Goal: Information Seeking & Learning: Learn about a topic

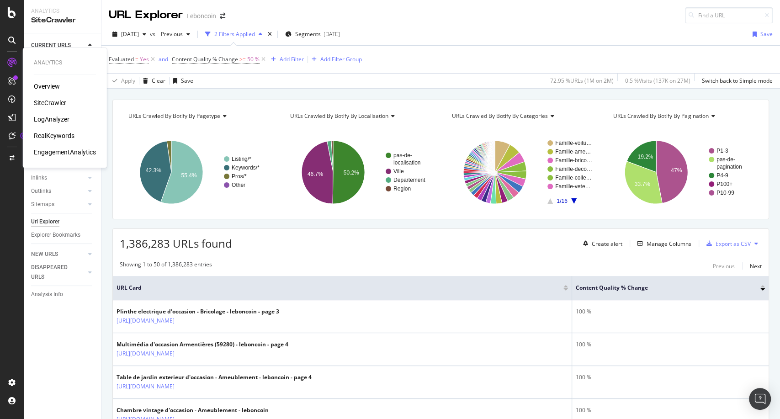
click at [65, 134] on div "RealKeywords" at bounding box center [54, 135] width 41 height 9
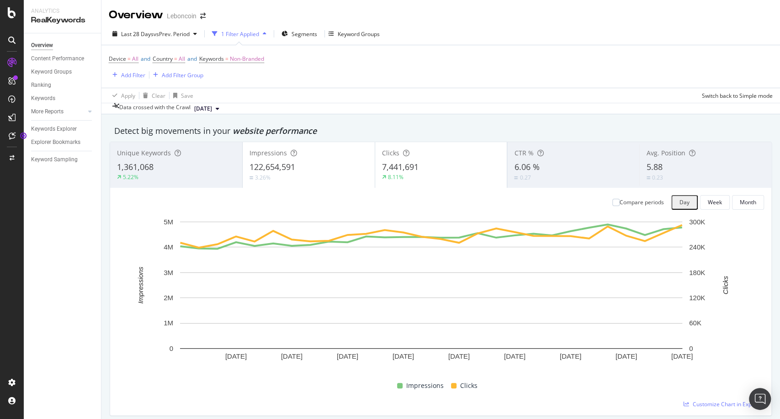
click at [407, 114] on div "Data crossed with the Crawl [DATE]" at bounding box center [441, 108] width 679 height 11
click at [302, 129] on span "website performance" at bounding box center [275, 130] width 84 height 11
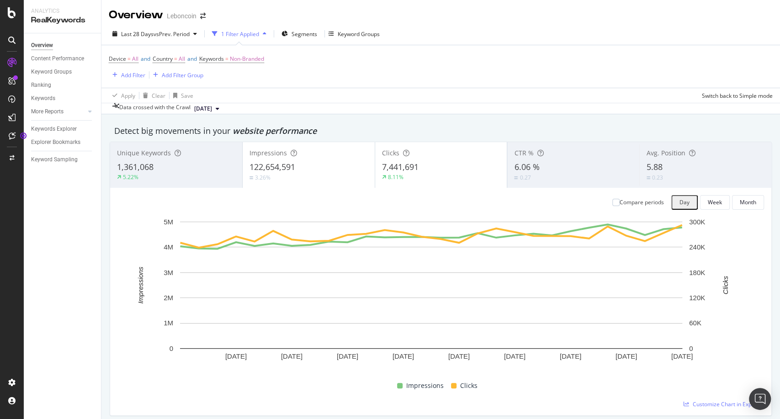
click at [382, 146] on div "Unique Keywords 1,361,068 5.22% Impressions 122,654,591 3.26% Clicks 7,441,691 …" at bounding box center [441, 279] width 663 height 274
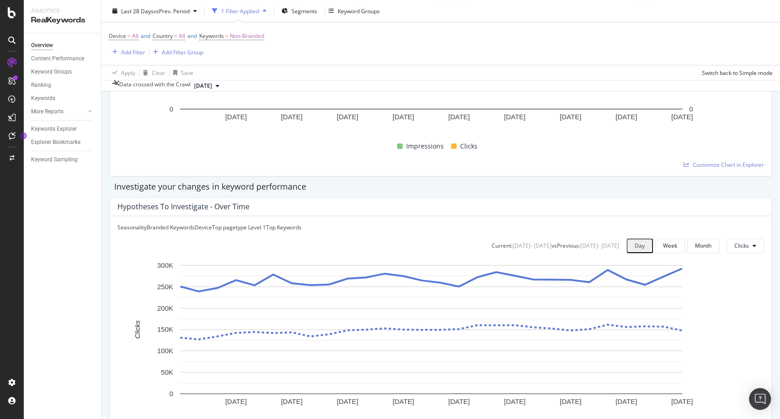
scroll to position [243, 0]
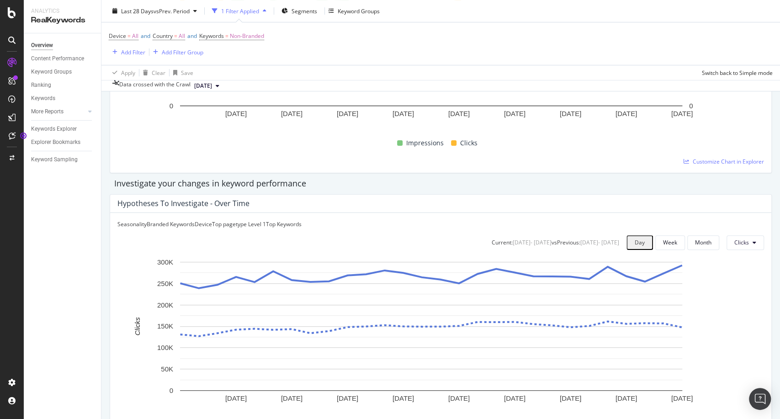
click at [401, 149] on div "Impressions" at bounding box center [421, 143] width 54 height 11
click at [400, 185] on div "Investigate your changes in keyword performance" at bounding box center [440, 184] width 653 height 12
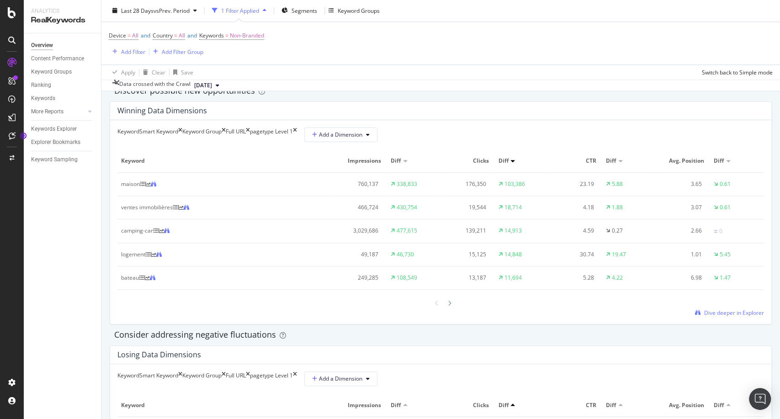
scroll to position [811, 0]
